Goal: Find specific page/section: Find specific page/section

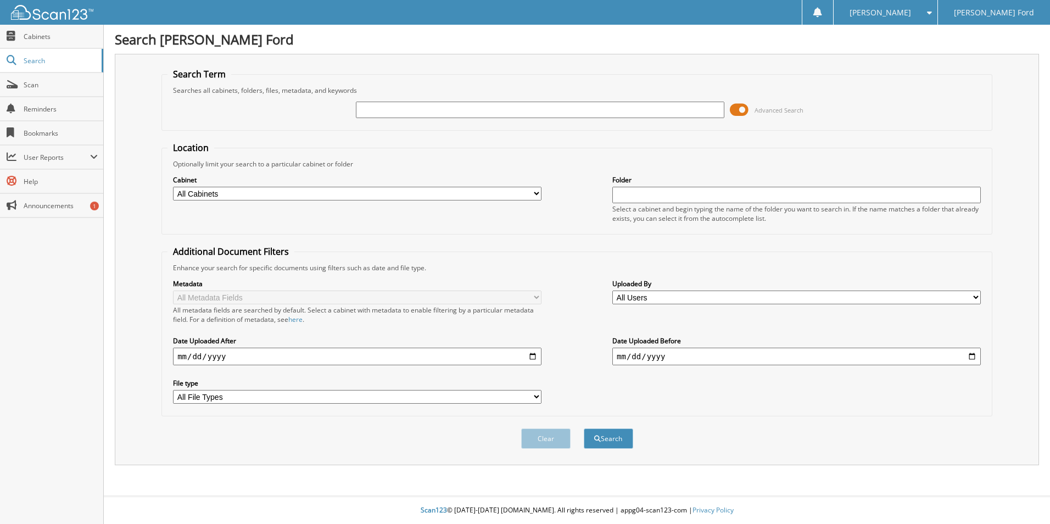
paste input "698957"
type input "698957"
click at [557, 439] on button "Clear" at bounding box center [545, 438] width 49 height 20
paste input "698957"
type input "698957"
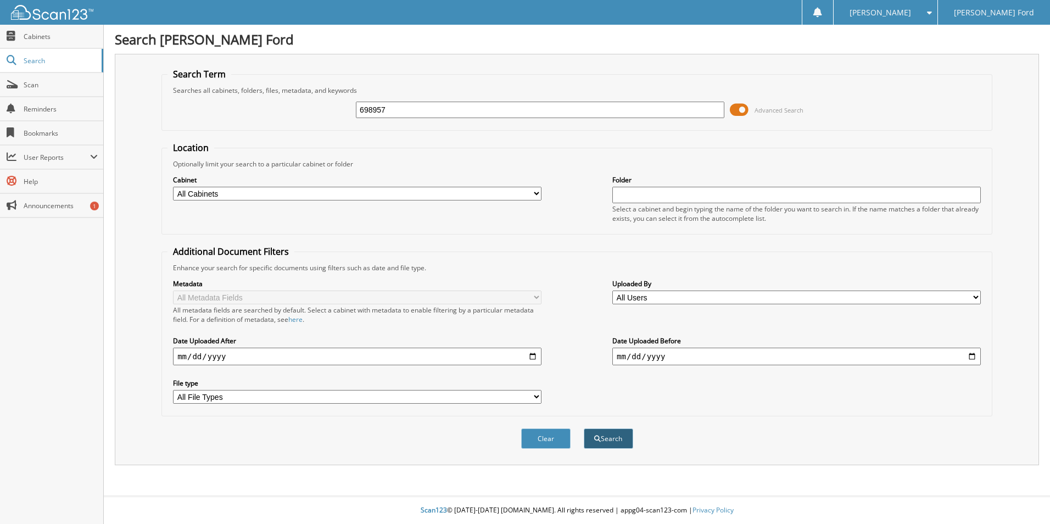
click at [610, 432] on button "Search" at bounding box center [608, 438] width 49 height 20
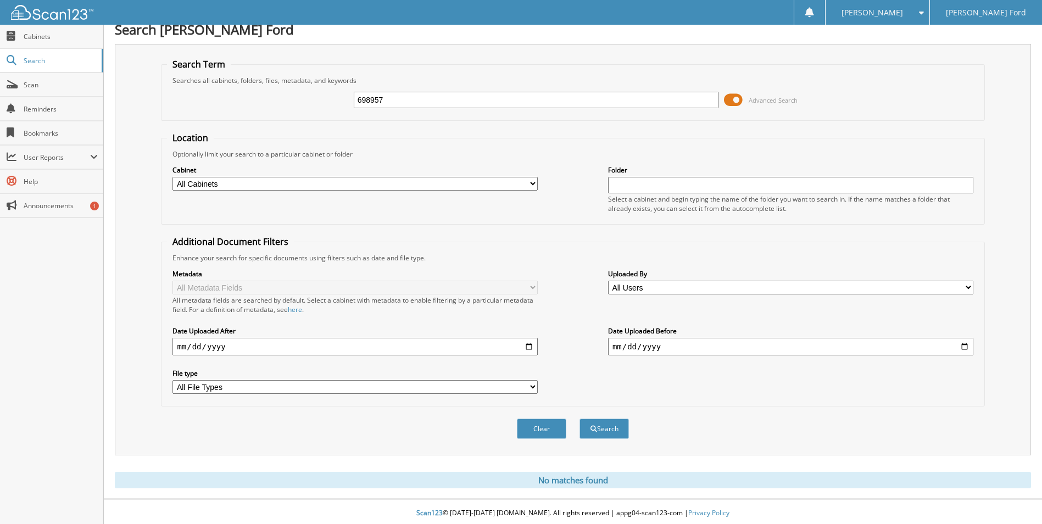
scroll to position [13, 0]
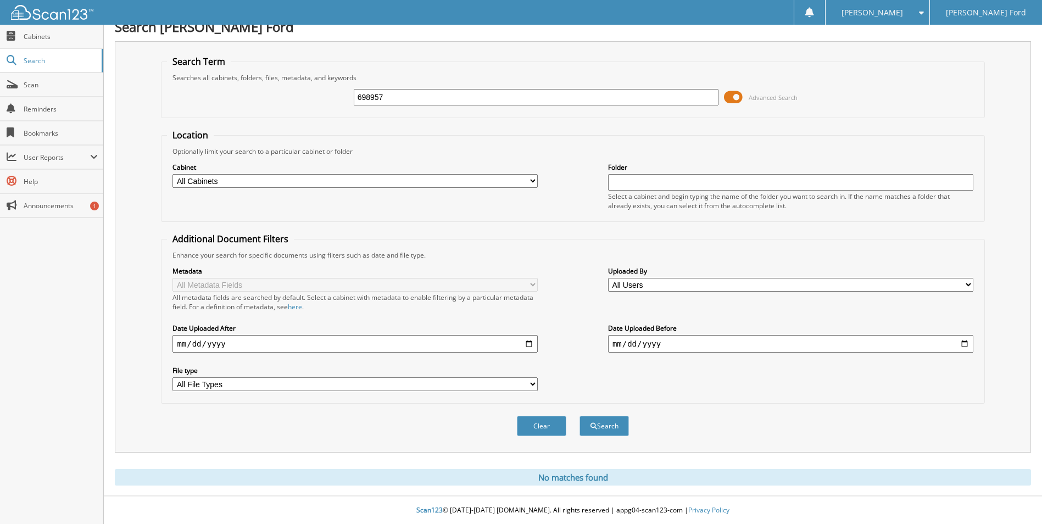
click at [529, 427] on button "Clear" at bounding box center [541, 426] width 49 height 20
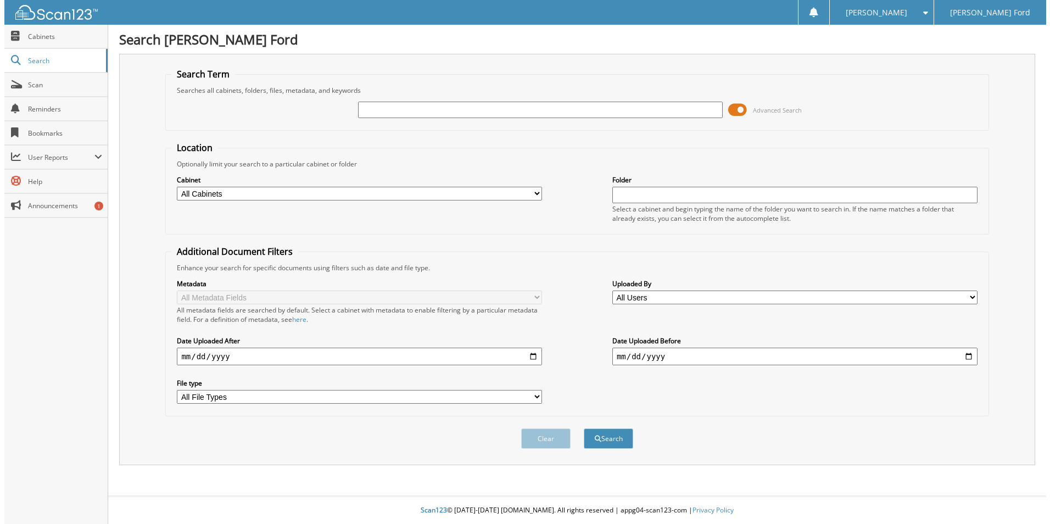
scroll to position [0, 0]
